Goal: Task Accomplishment & Management: Manage account settings

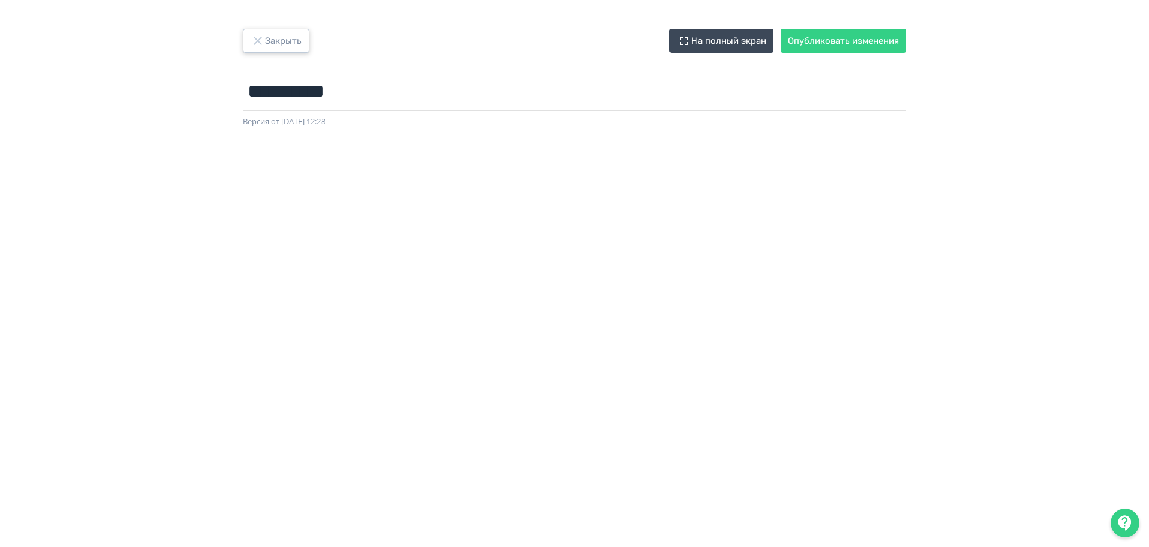
click at [274, 50] on button "Закрыть" at bounding box center [276, 41] width 67 height 24
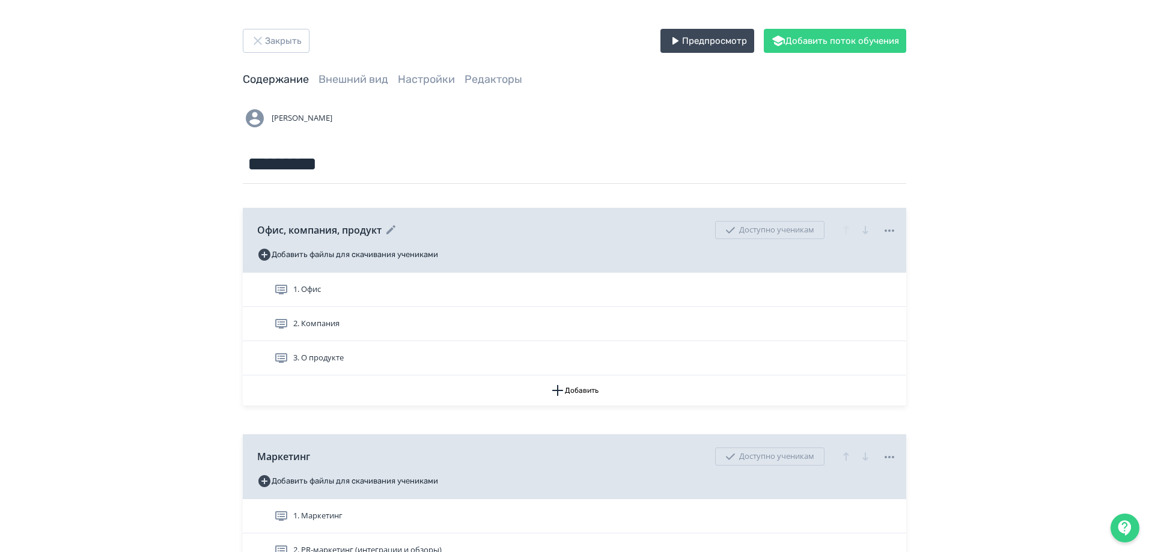
click at [891, 230] on icon at bounding box center [889, 231] width 14 height 14
click at [1032, 272] on div "Удалить Снять с публикации" at bounding box center [577, 276] width 1154 height 552
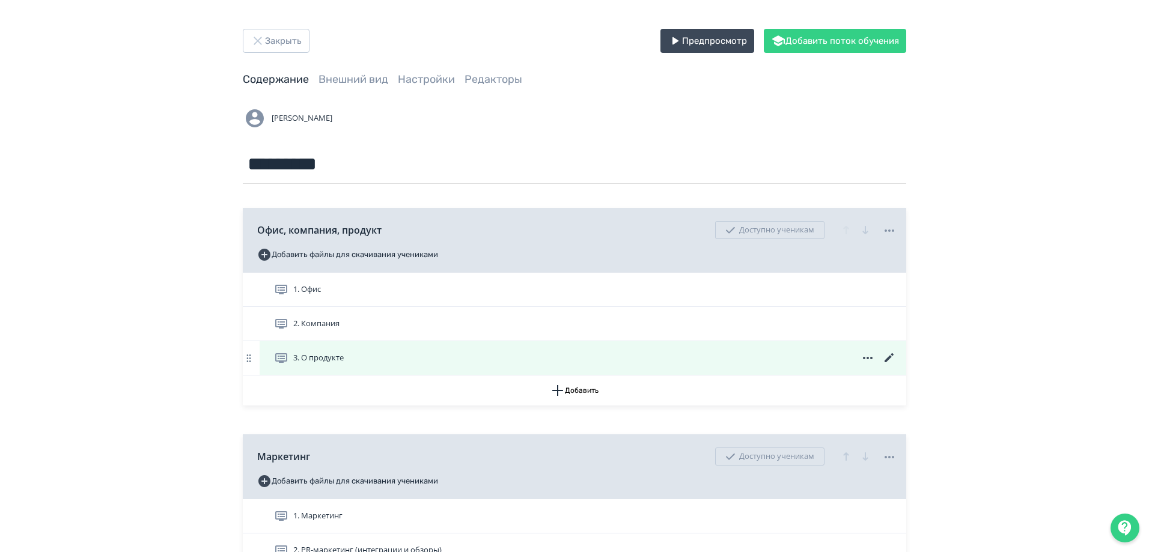
click at [863, 357] on icon at bounding box center [867, 358] width 14 height 14
drag, startPoint x: 1032, startPoint y: 381, endPoint x: 847, endPoint y: 375, distance: 185.2
click at [1031, 381] on div "Удалить" at bounding box center [577, 276] width 1154 height 552
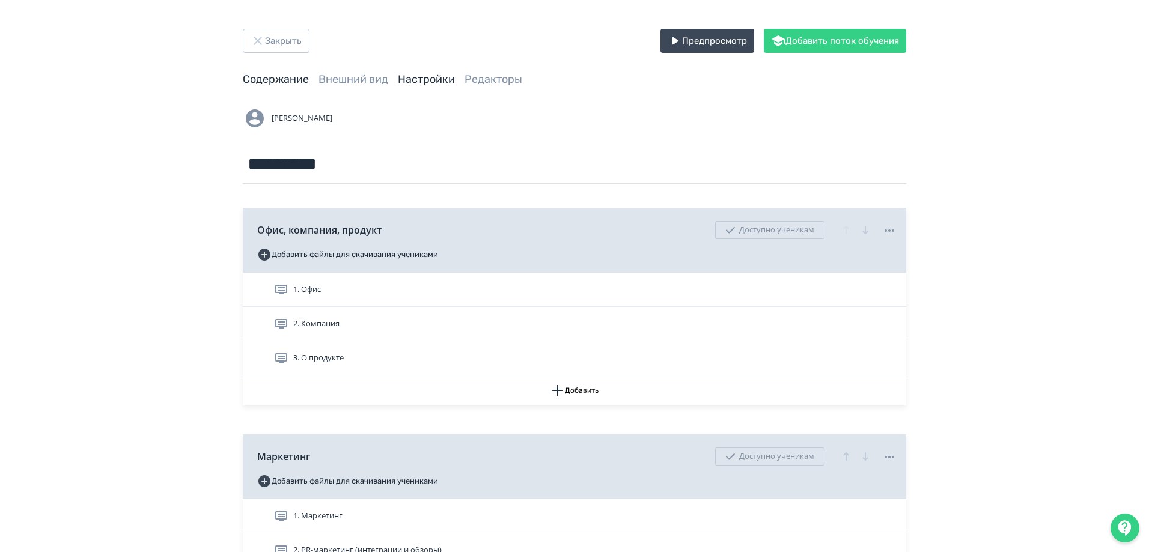
click at [443, 84] on link "Настройки" at bounding box center [426, 79] width 57 height 13
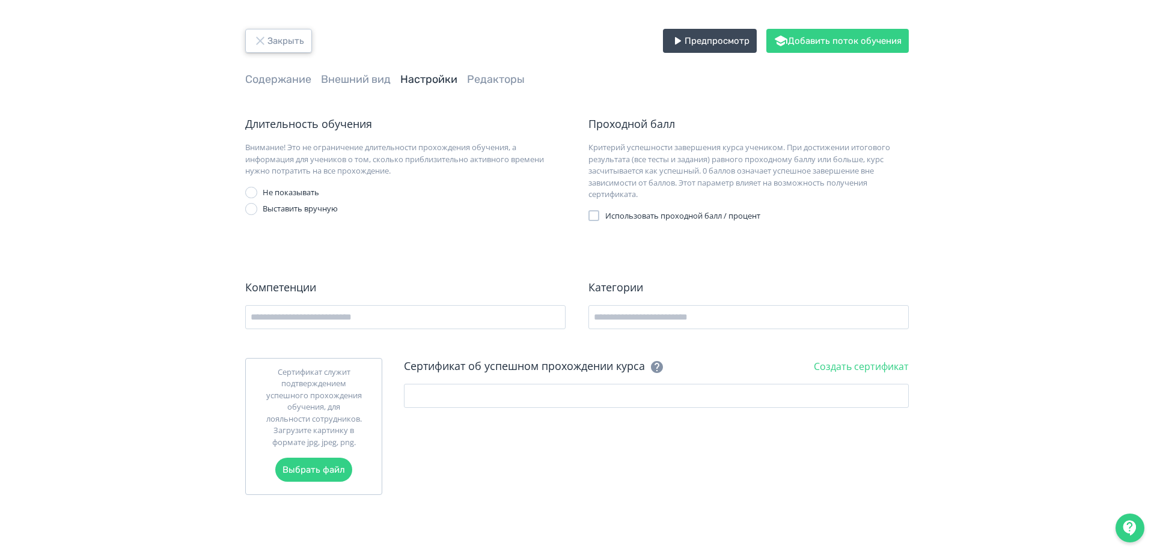
click at [291, 41] on button "Закрыть" at bounding box center [278, 41] width 67 height 24
